Goal: Information Seeking & Learning: Learn about a topic

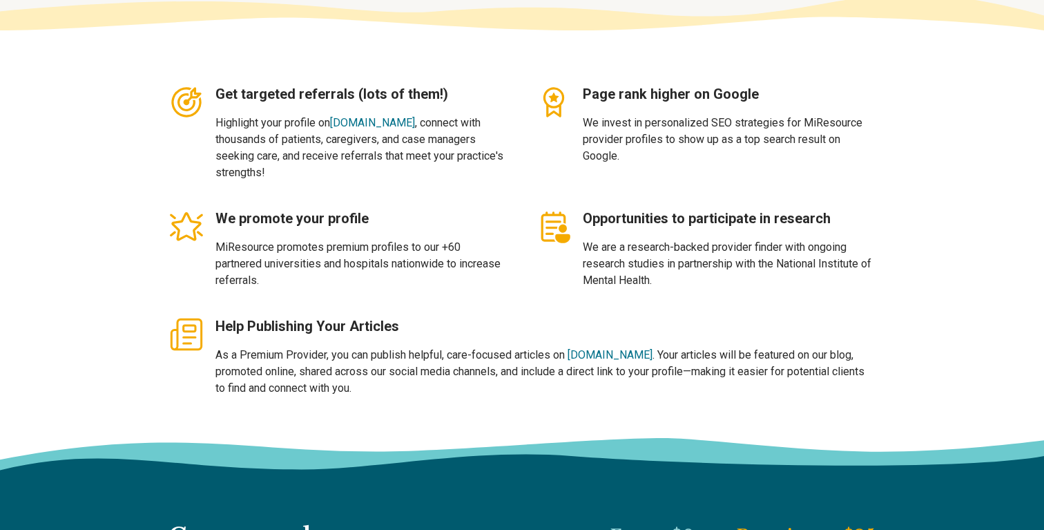
type textarea "*"
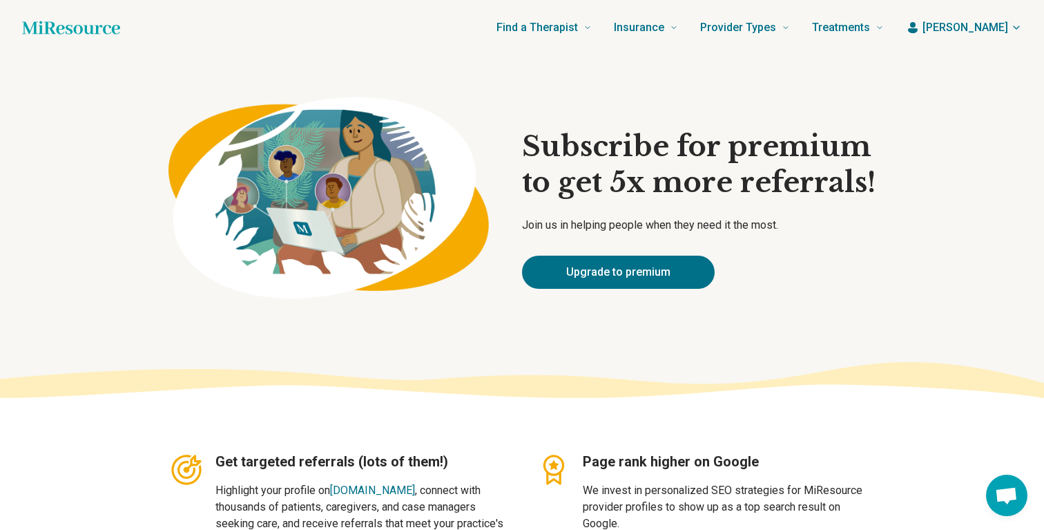
click at [1006, 28] on span "[PERSON_NAME]" at bounding box center [966, 27] width 86 height 17
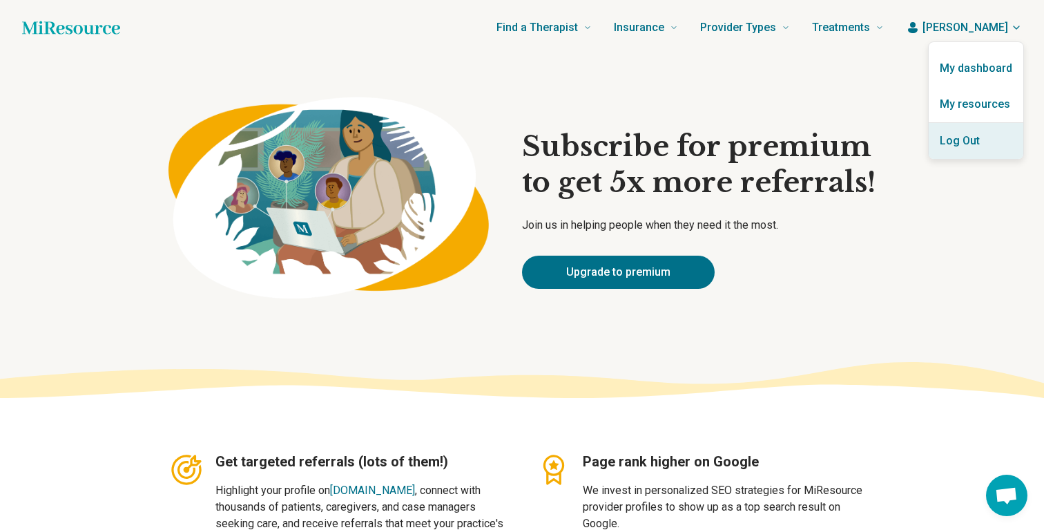
click at [972, 138] on button "Log Out" at bounding box center [976, 141] width 95 height 36
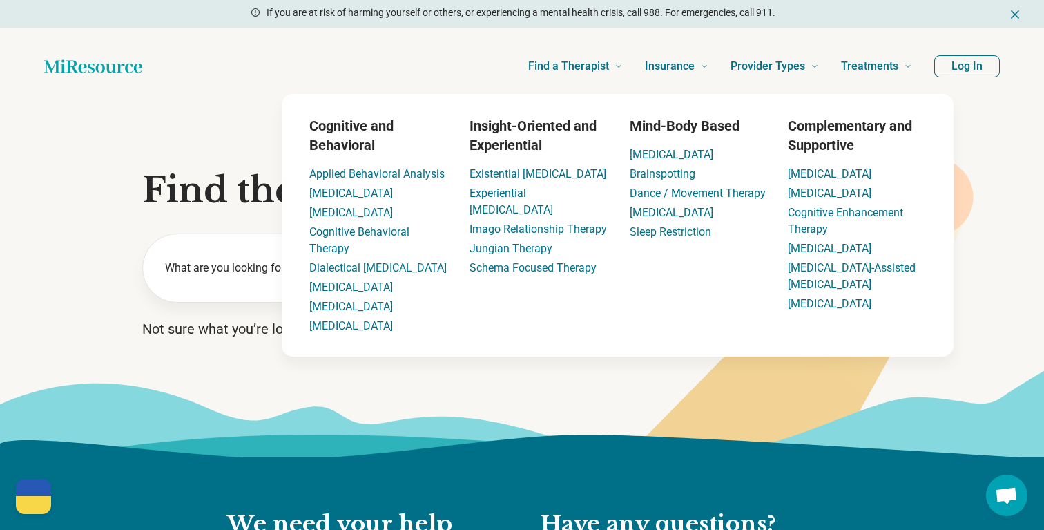
click at [961, 68] on button "Log In" at bounding box center [967, 66] width 66 height 22
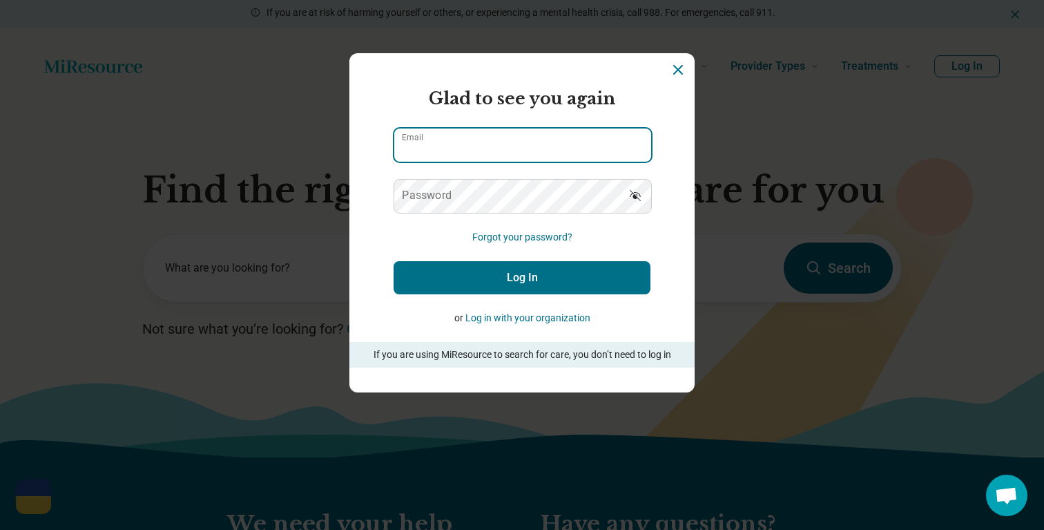
type input "**********"
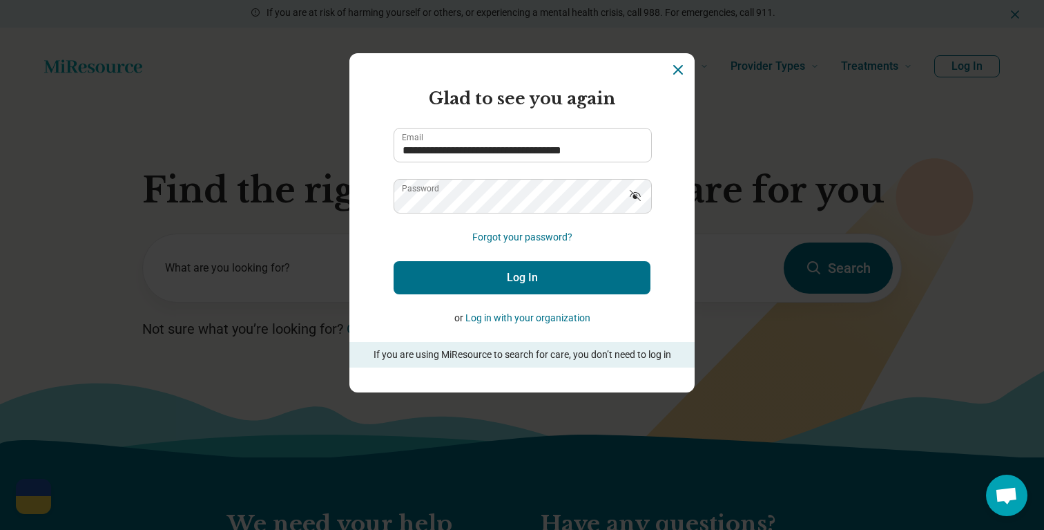
click at [511, 276] on button "Log In" at bounding box center [522, 277] width 257 height 33
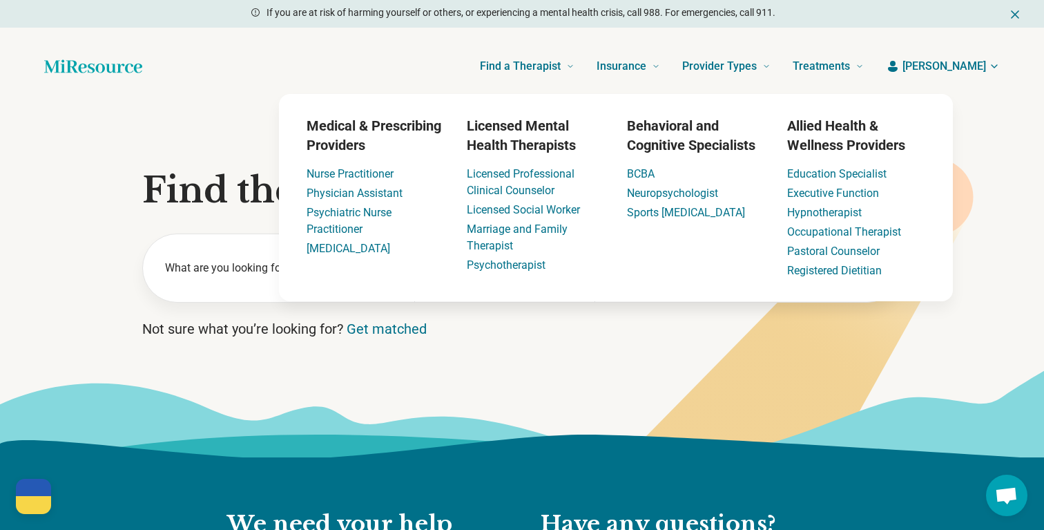
click at [953, 71] on span "[PERSON_NAME]" at bounding box center [945, 66] width 84 height 17
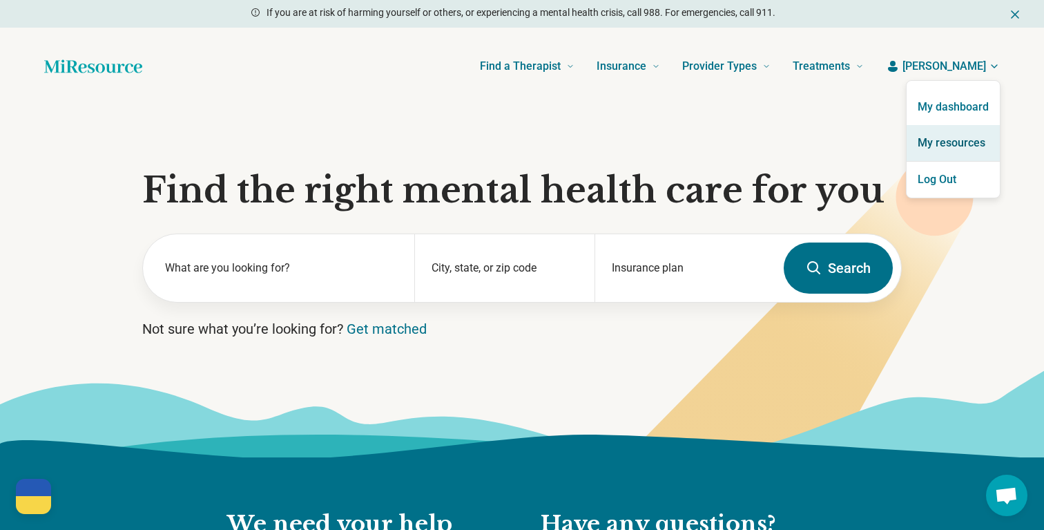
click at [954, 135] on link "My resources" at bounding box center [953, 143] width 93 height 36
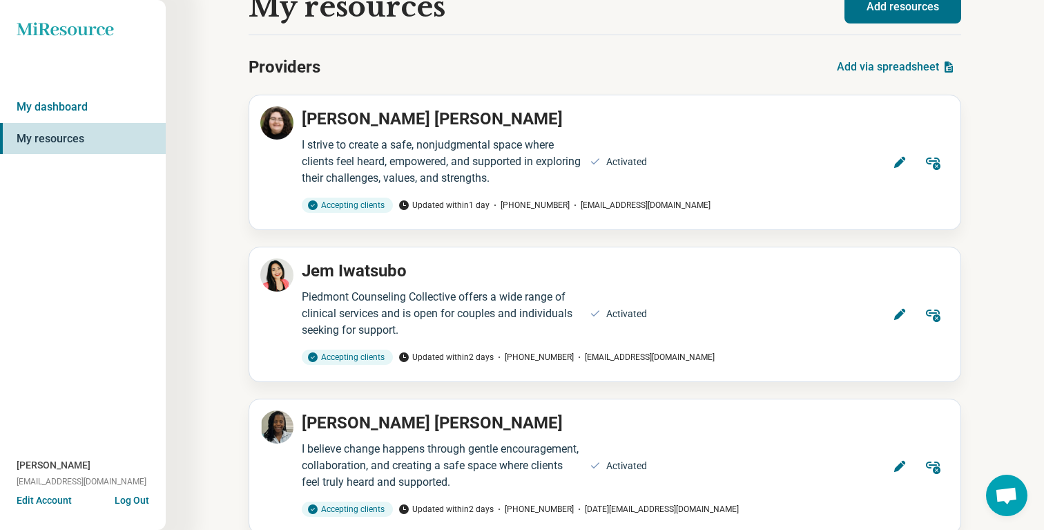
scroll to position [43, 0]
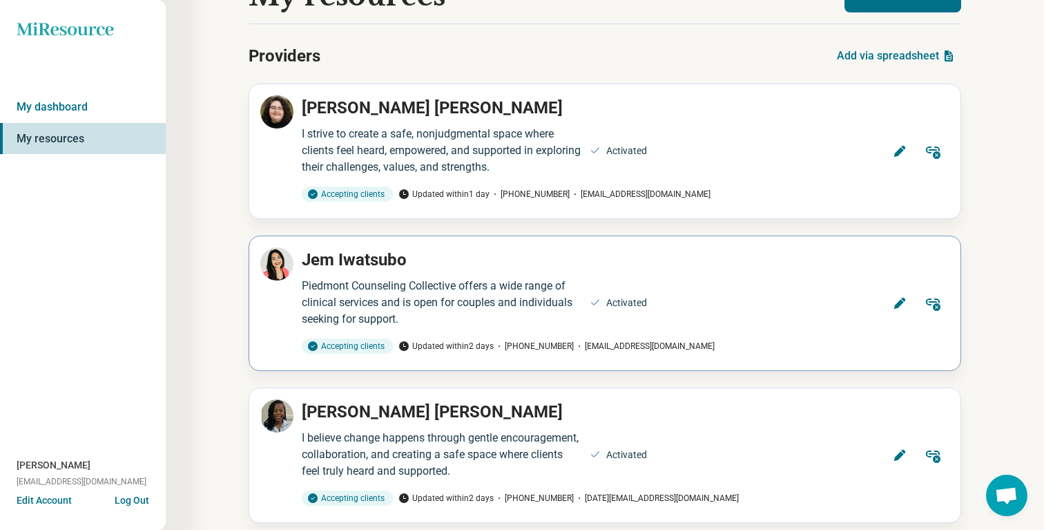
click at [419, 307] on div "Piedmont Counseling Collective offers a wide range of clinical services and is …" at bounding box center [442, 303] width 280 height 50
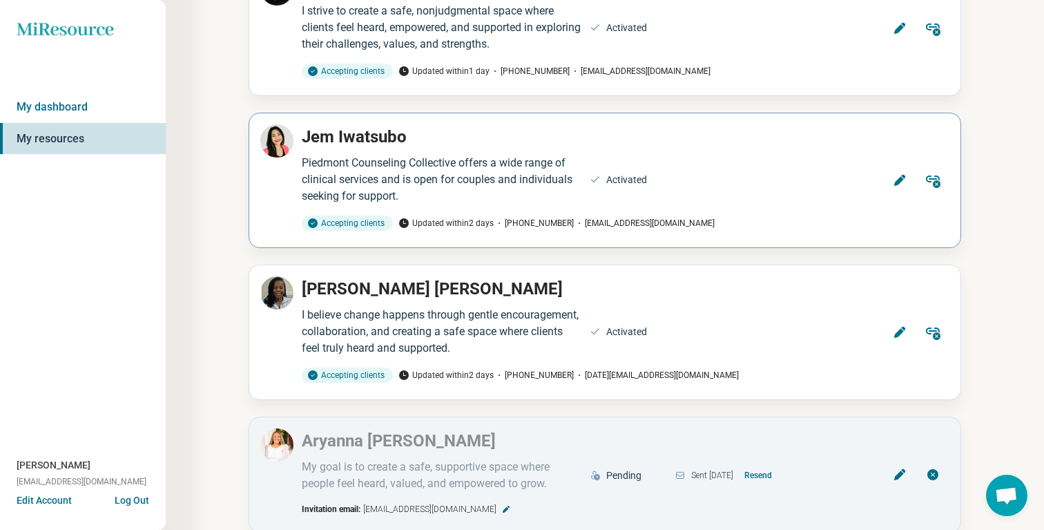
scroll to position [0, 0]
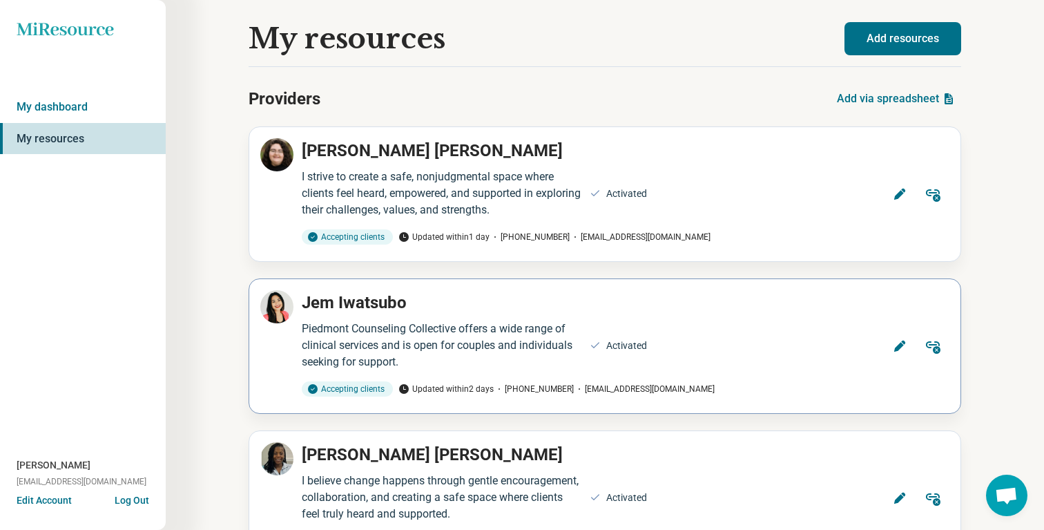
click at [893, 341] on icon at bounding box center [900, 346] width 14 height 14
click at [894, 345] on icon at bounding box center [900, 346] width 14 height 14
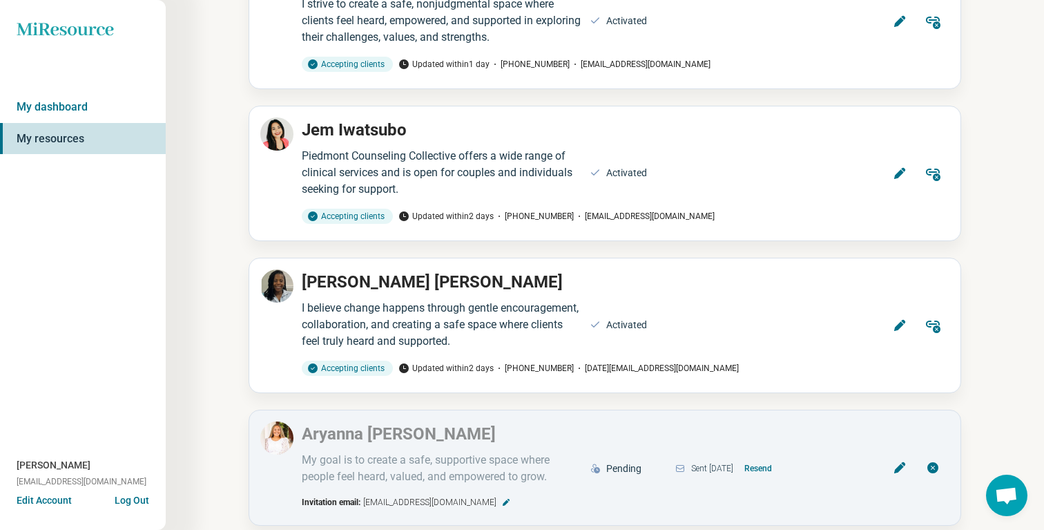
scroll to position [175, 0]
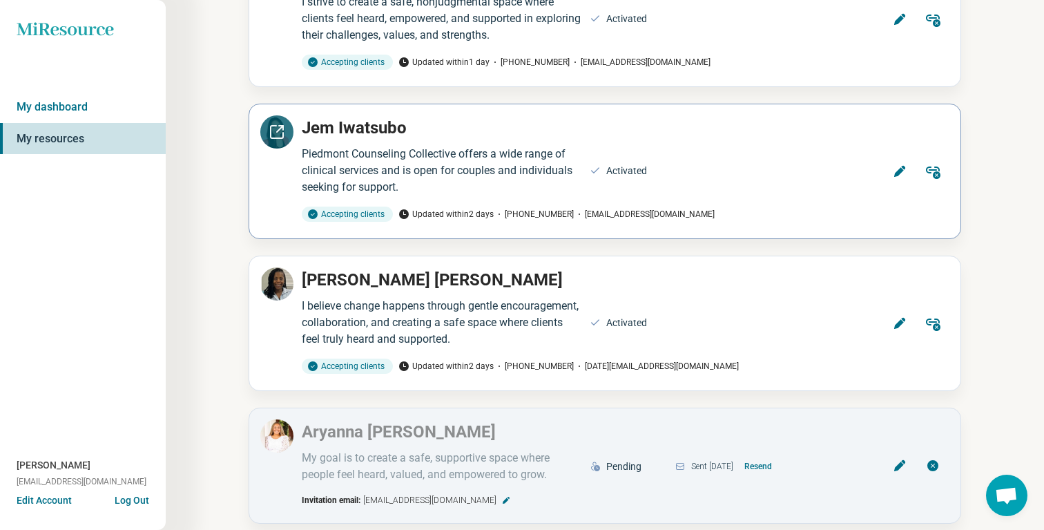
click at [280, 126] on icon at bounding box center [277, 132] width 17 height 17
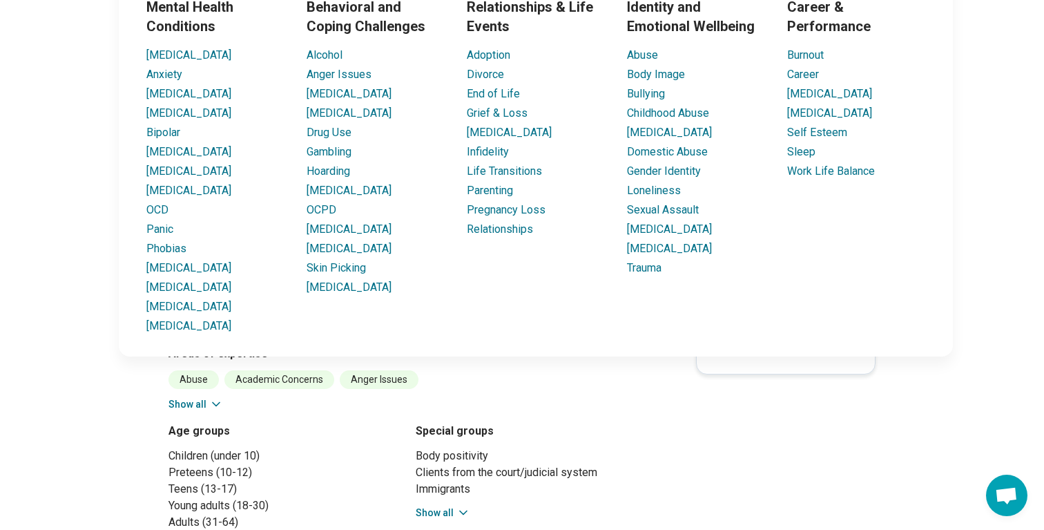
scroll to position [233, 0]
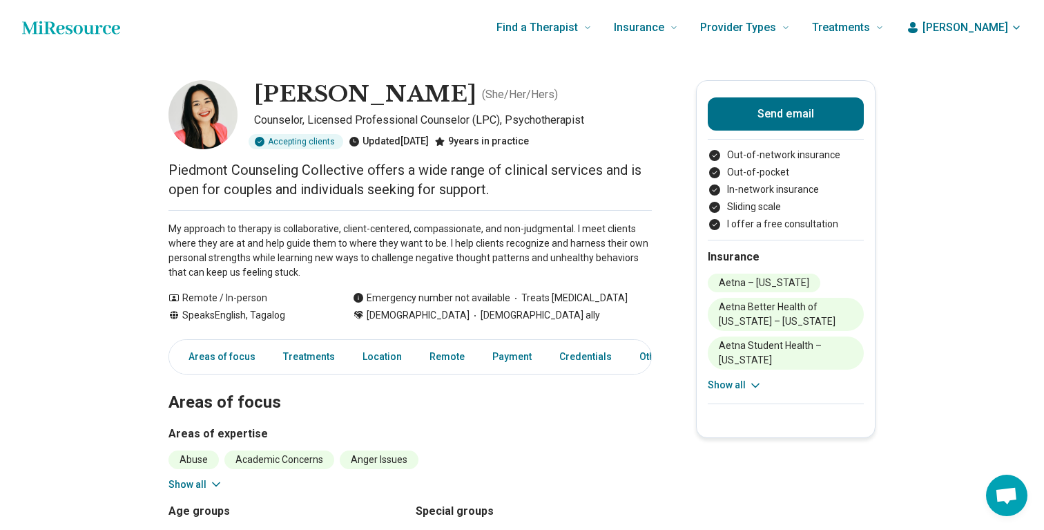
scroll to position [1, 0]
click at [199, 121] on img at bounding box center [203, 113] width 69 height 69
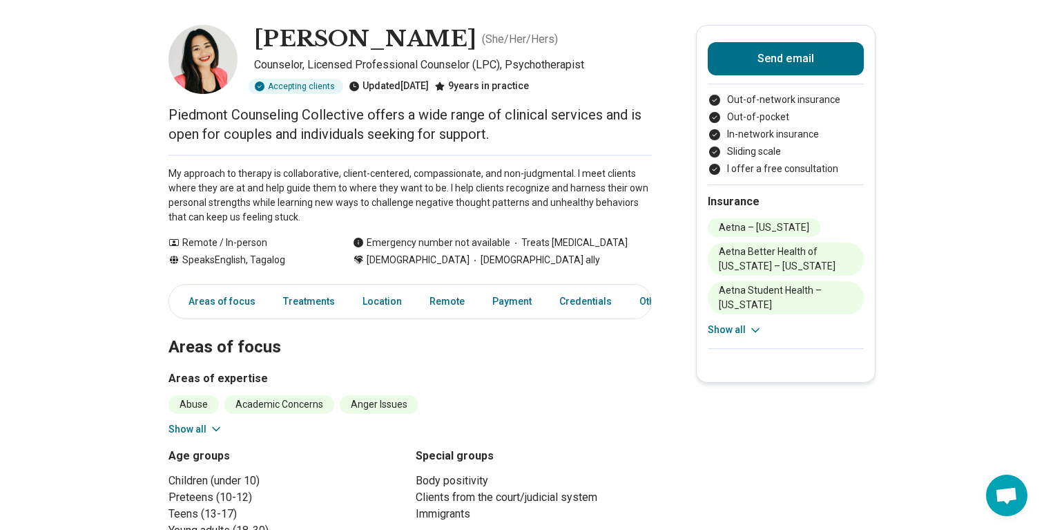
scroll to position [59, 0]
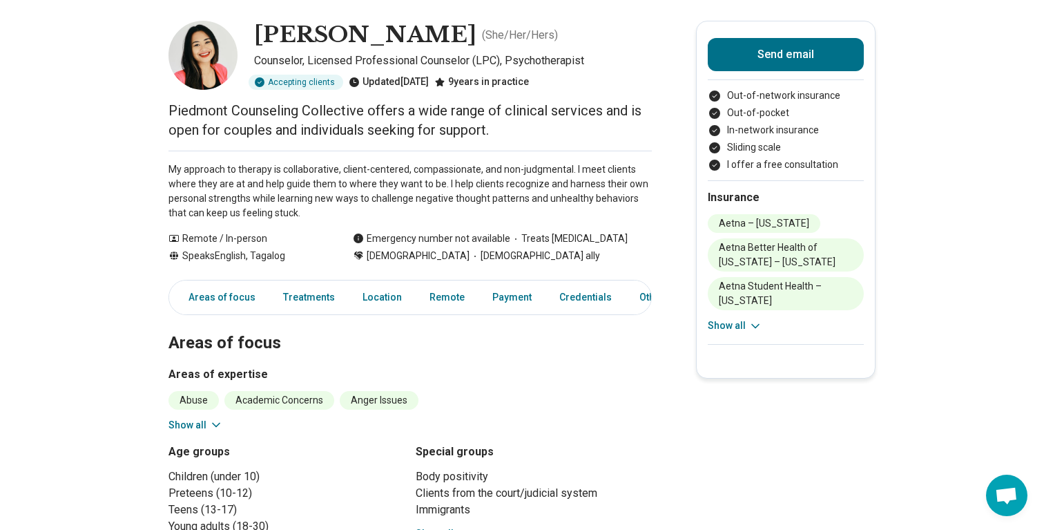
click at [211, 201] on p "My approach to therapy is collaborative, client-centered, compassionate, and no…" at bounding box center [410, 191] width 483 height 58
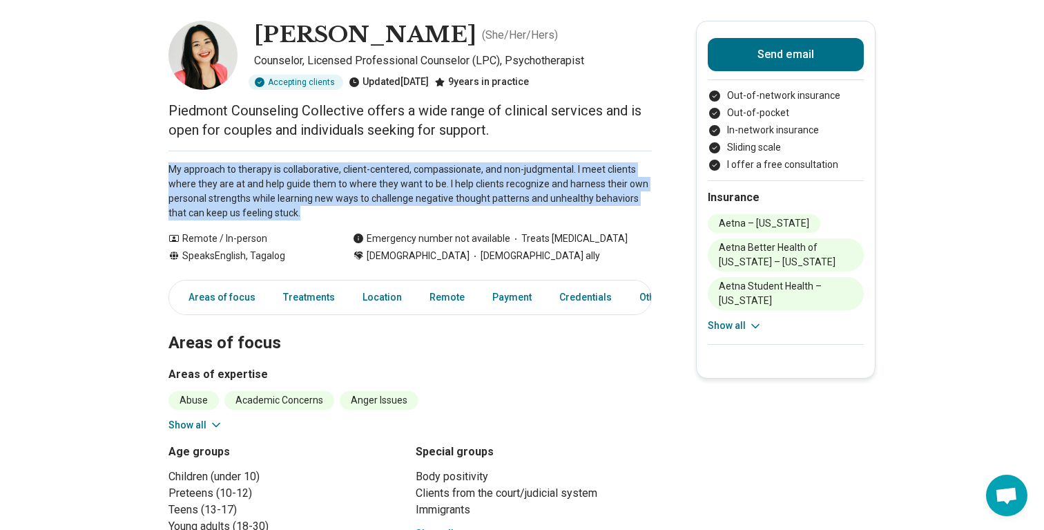
click at [211, 201] on p "My approach to therapy is collaborative, client-centered, compassionate, and no…" at bounding box center [410, 191] width 483 height 58
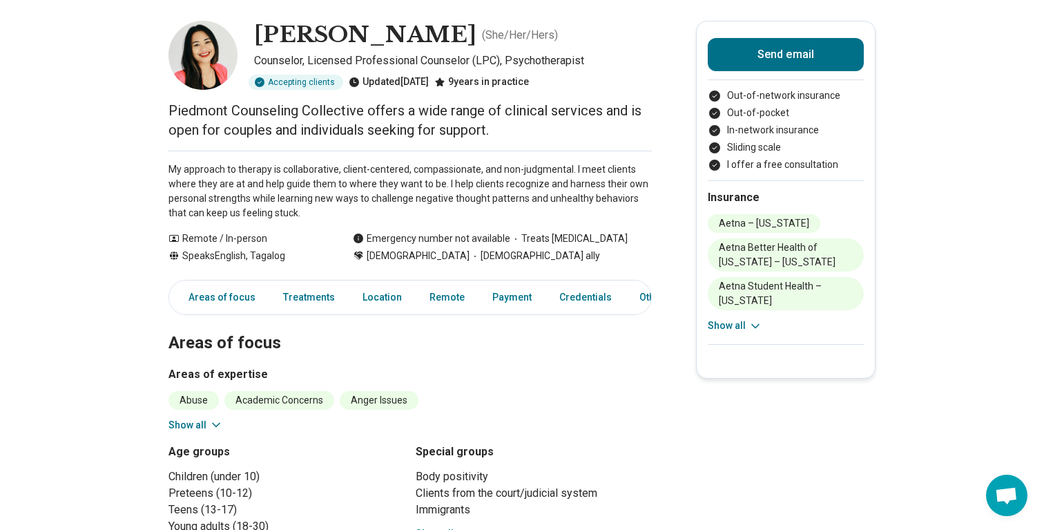
click at [184, 202] on p "My approach to therapy is collaborative, client-centered, compassionate, and no…" at bounding box center [410, 191] width 483 height 58
click at [218, 193] on p "My approach to therapy is collaborative, client-centered, compassionate, and no…" at bounding box center [410, 191] width 483 height 58
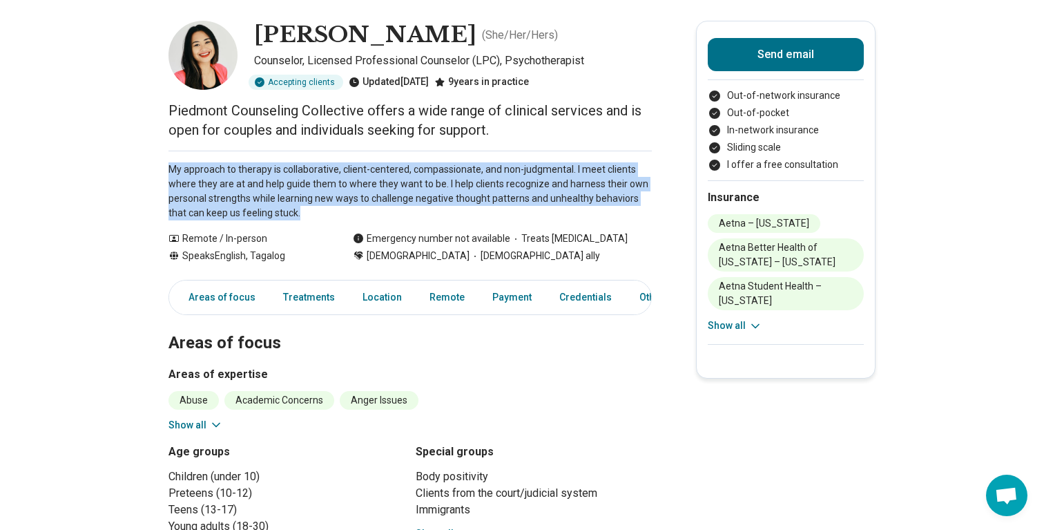
click at [218, 193] on p "My approach to therapy is collaborative, client-centered, compassionate, and no…" at bounding box center [410, 191] width 483 height 58
copy div "My approach to therapy is collaborative, client-centered, compassionate, and no…"
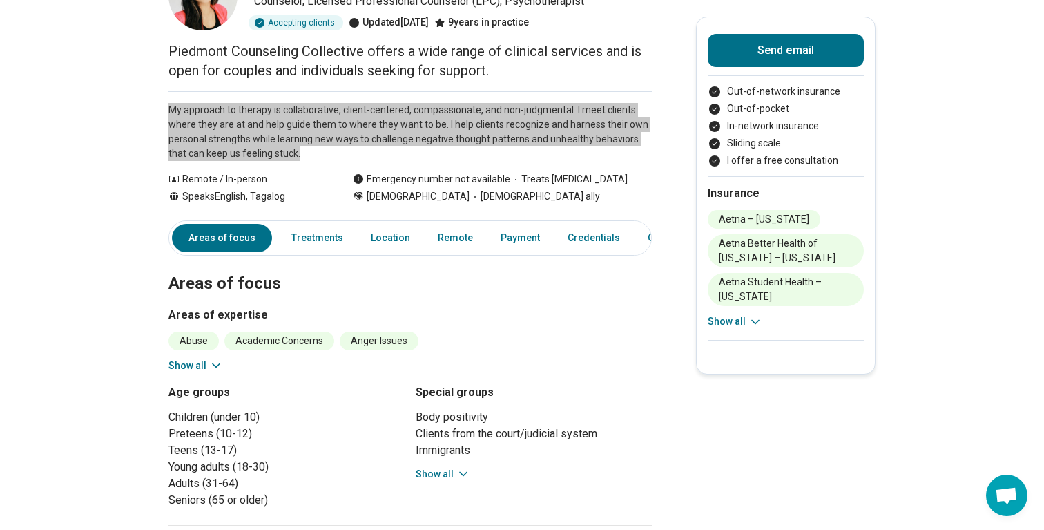
scroll to position [118, 0]
